Goal: Information Seeking & Learning: Learn about a topic

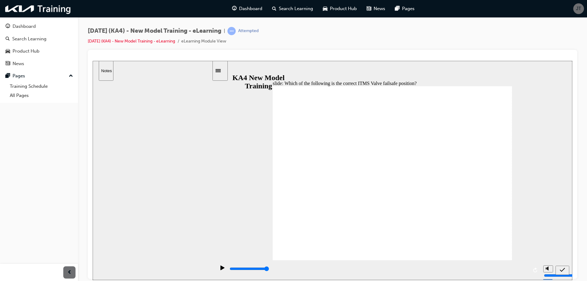
radio input "true"
click at [561, 269] on icon "submit" at bounding box center [562, 270] width 5 height 6
drag, startPoint x: 397, startPoint y: 193, endPoint x: 382, endPoint y: 189, distance: 15.5
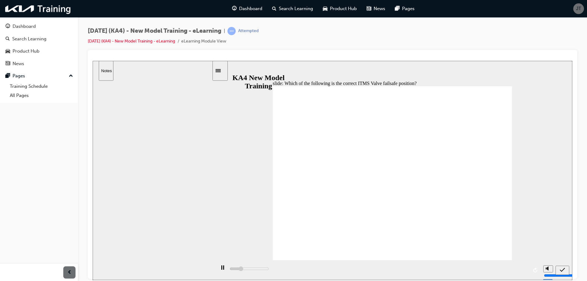
type input "5000"
radio input "false"
radio input "true"
click at [561, 268] on icon "submit" at bounding box center [562, 270] width 5 height 6
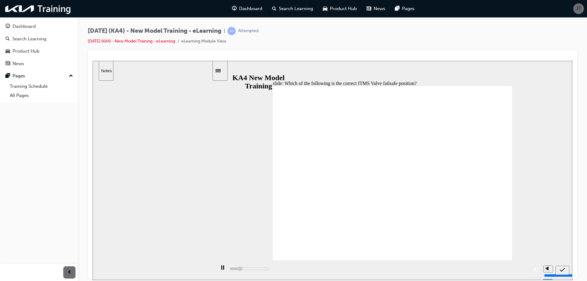
type input "1100"
radio input "true"
click at [562, 269] on icon "submit" at bounding box center [562, 270] width 5 height 6
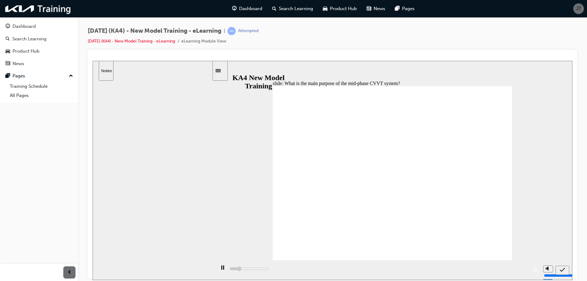
type input "14400"
